Goal: Check status: Check status

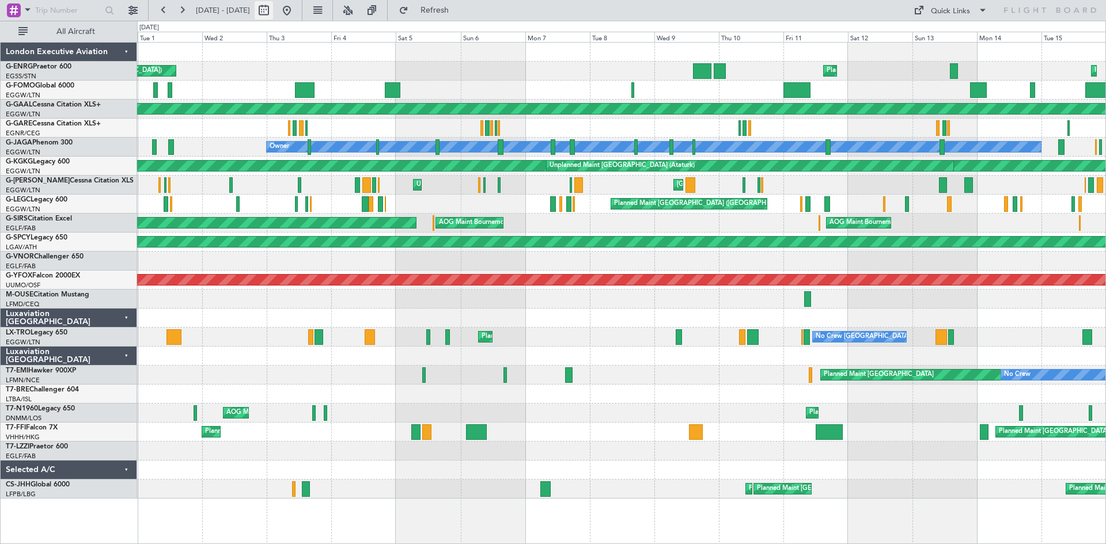
click at [273, 10] on button at bounding box center [264, 10] width 18 height 18
select select "10"
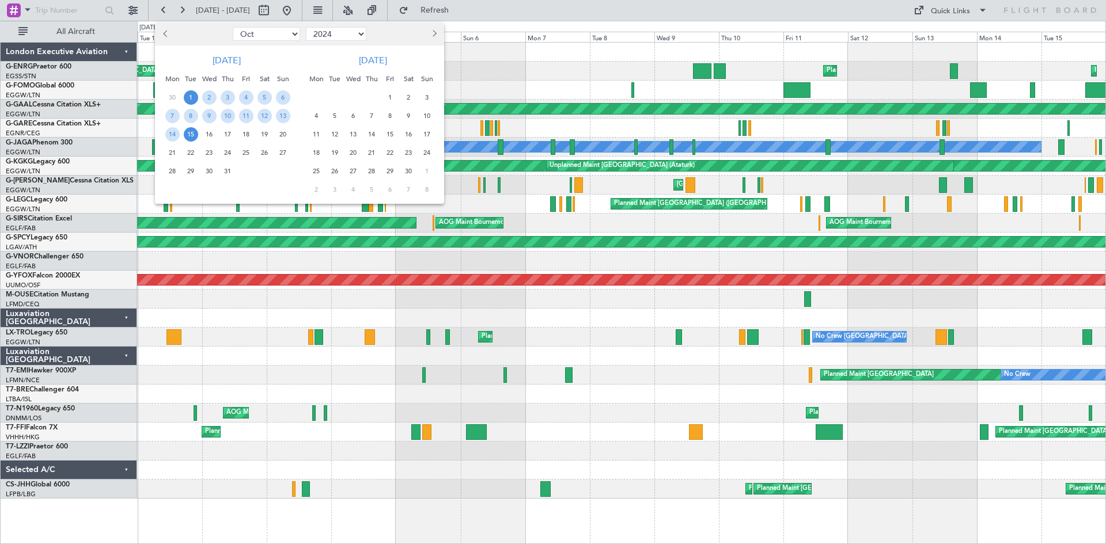
click at [360, 33] on select "2014 2015 2016 2017 2018 2019 2020 2021 2022 2023 2024 2025 2026 2027 2028 2029…" at bounding box center [336, 34] width 60 height 14
select select "2025"
click at [306, 27] on select "2014 2015 2016 2017 2018 2019 2020 2021 2022 2023 2024 2025 2026 2027 2028 2029…" at bounding box center [336, 34] width 60 height 14
click at [213, 99] on span "1" at bounding box center [209, 97] width 14 height 14
click at [207, 139] on span "15" at bounding box center [209, 134] width 14 height 14
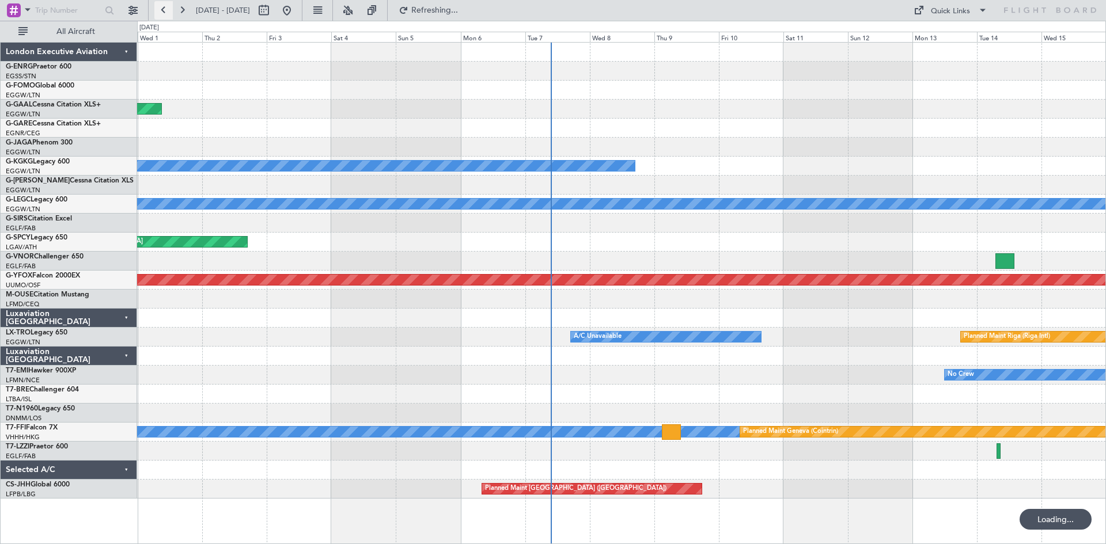
click at [163, 9] on button at bounding box center [163, 10] width 18 height 18
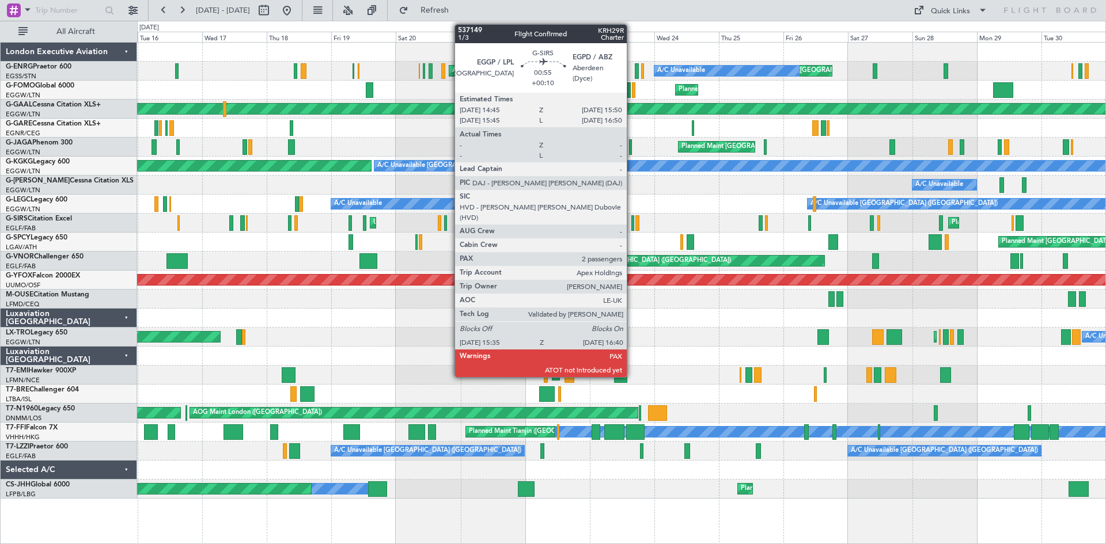
click at [632, 226] on div at bounding box center [632, 223] width 3 height 16
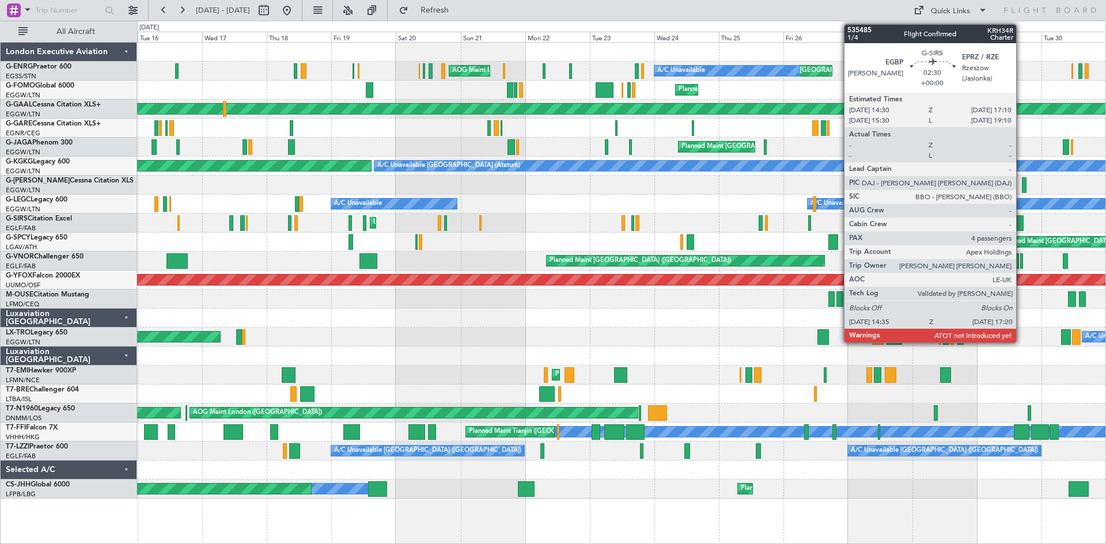
click at [1021, 224] on div at bounding box center [1018, 223] width 7 height 16
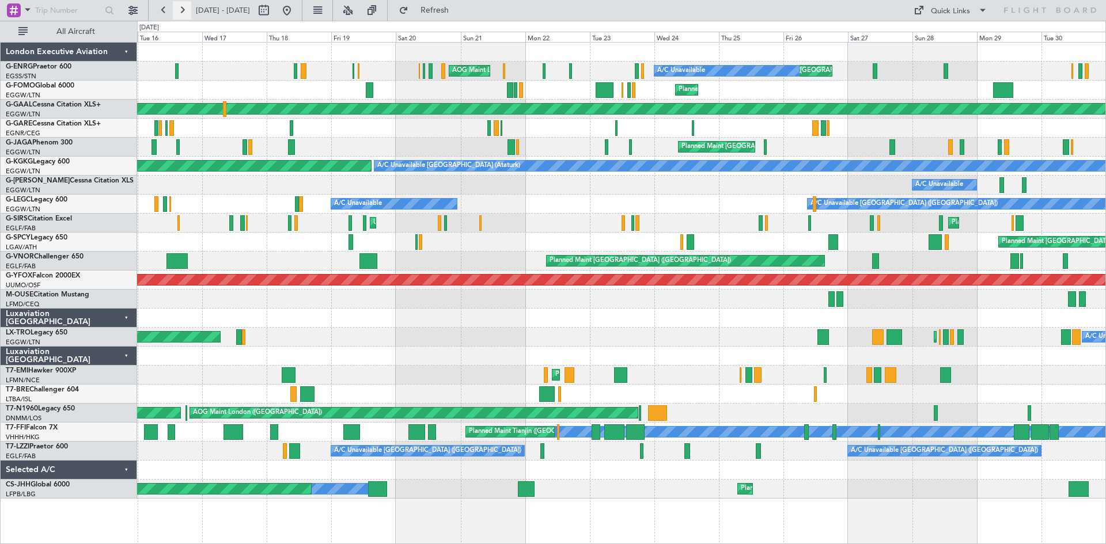
click at [182, 9] on button at bounding box center [182, 10] width 18 height 18
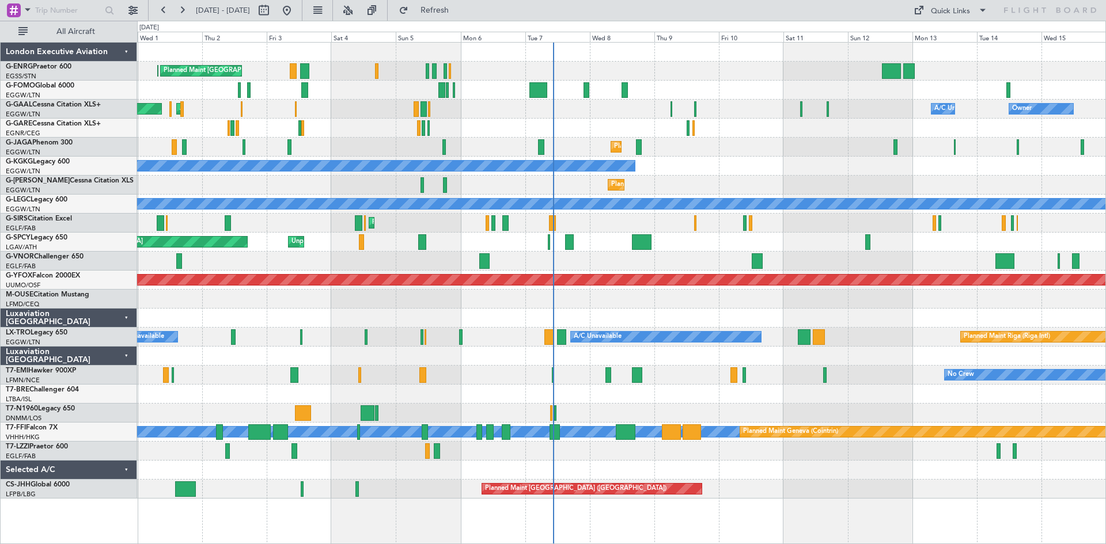
click at [308, 318] on div at bounding box center [621, 318] width 968 height 19
click at [0, 98] on div "Planned Maint [GEOGRAPHIC_DATA] ([GEOGRAPHIC_DATA]) Planned Maint [GEOGRAPHIC_D…" at bounding box center [553, 283] width 1106 height 524
click at [16, 67] on span "G-ENRG" at bounding box center [19, 66] width 27 height 7
